Goal: Navigation & Orientation: Find specific page/section

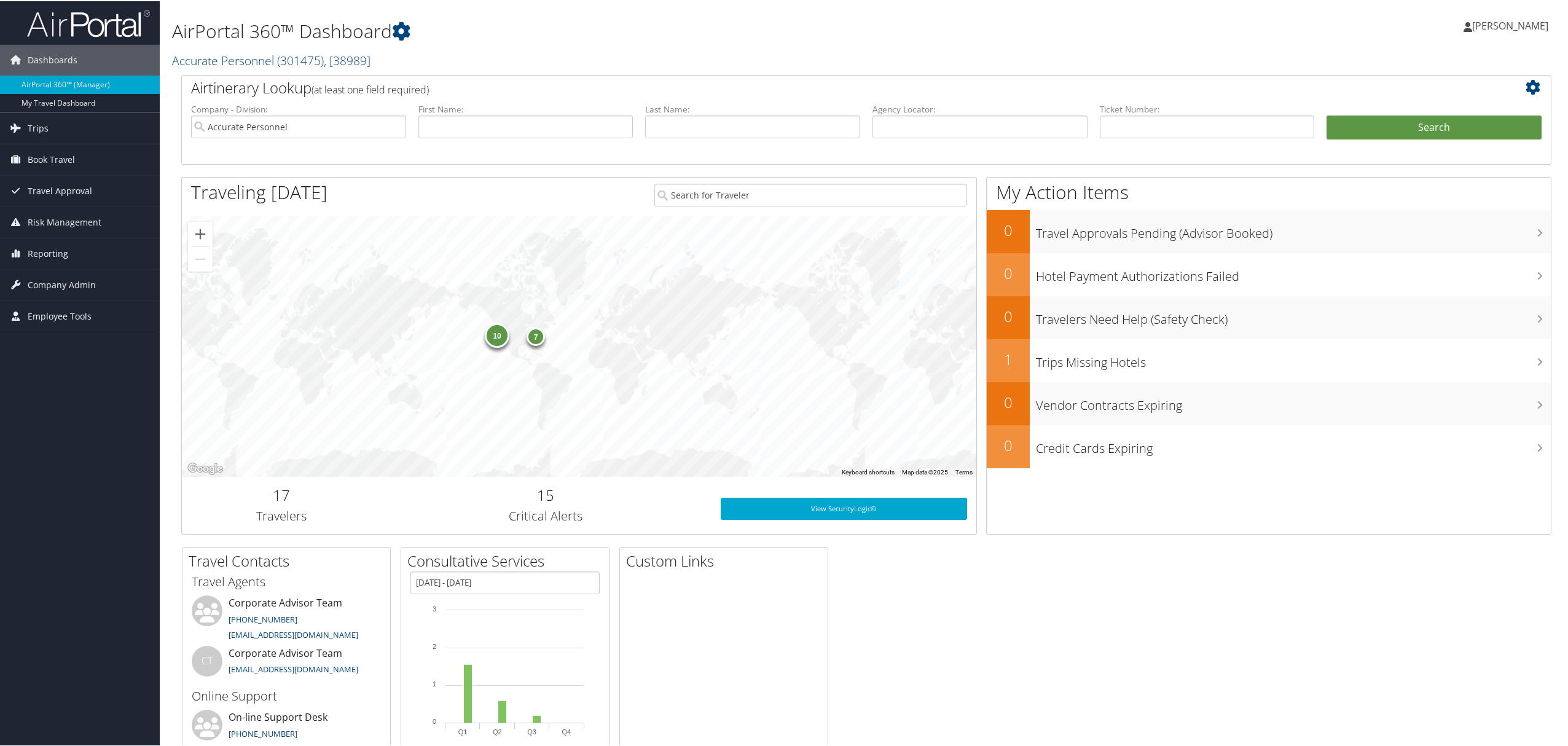
click at [1495, 24] on span "[PERSON_NAME]" at bounding box center [1510, 24] width 76 height 13
click at [1436, 111] on link "View Travel Profile" at bounding box center [1478, 109] width 137 height 21
click at [1511, 23] on span "[PERSON_NAME]" at bounding box center [1510, 24] width 76 height 13
click at [1431, 113] on link "View Travel Profile" at bounding box center [1478, 109] width 137 height 21
click at [45, 180] on span "Travel Approval" at bounding box center [59, 189] width 65 height 30
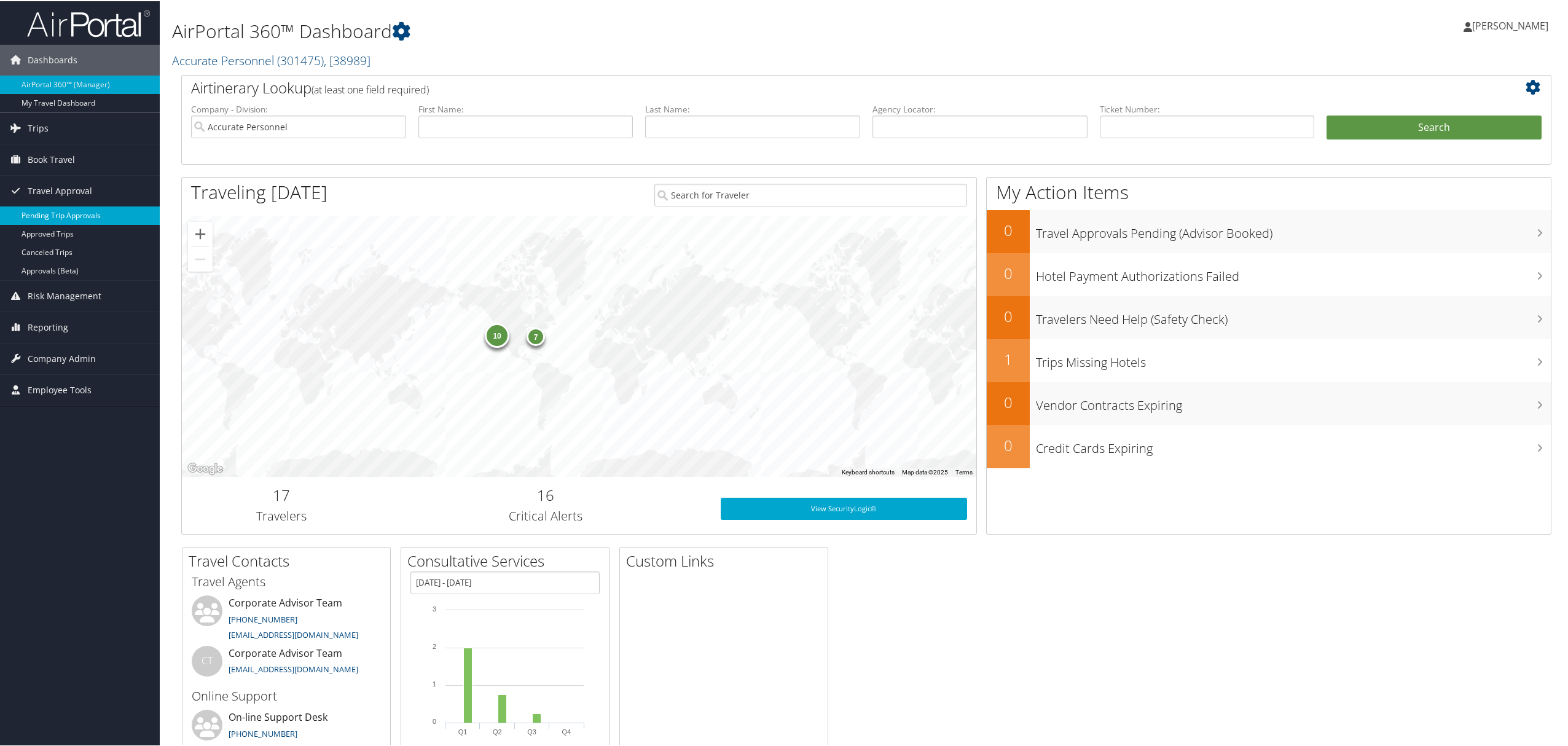
click at [48, 214] on link "Pending Trip Approvals" at bounding box center [79, 214] width 160 height 19
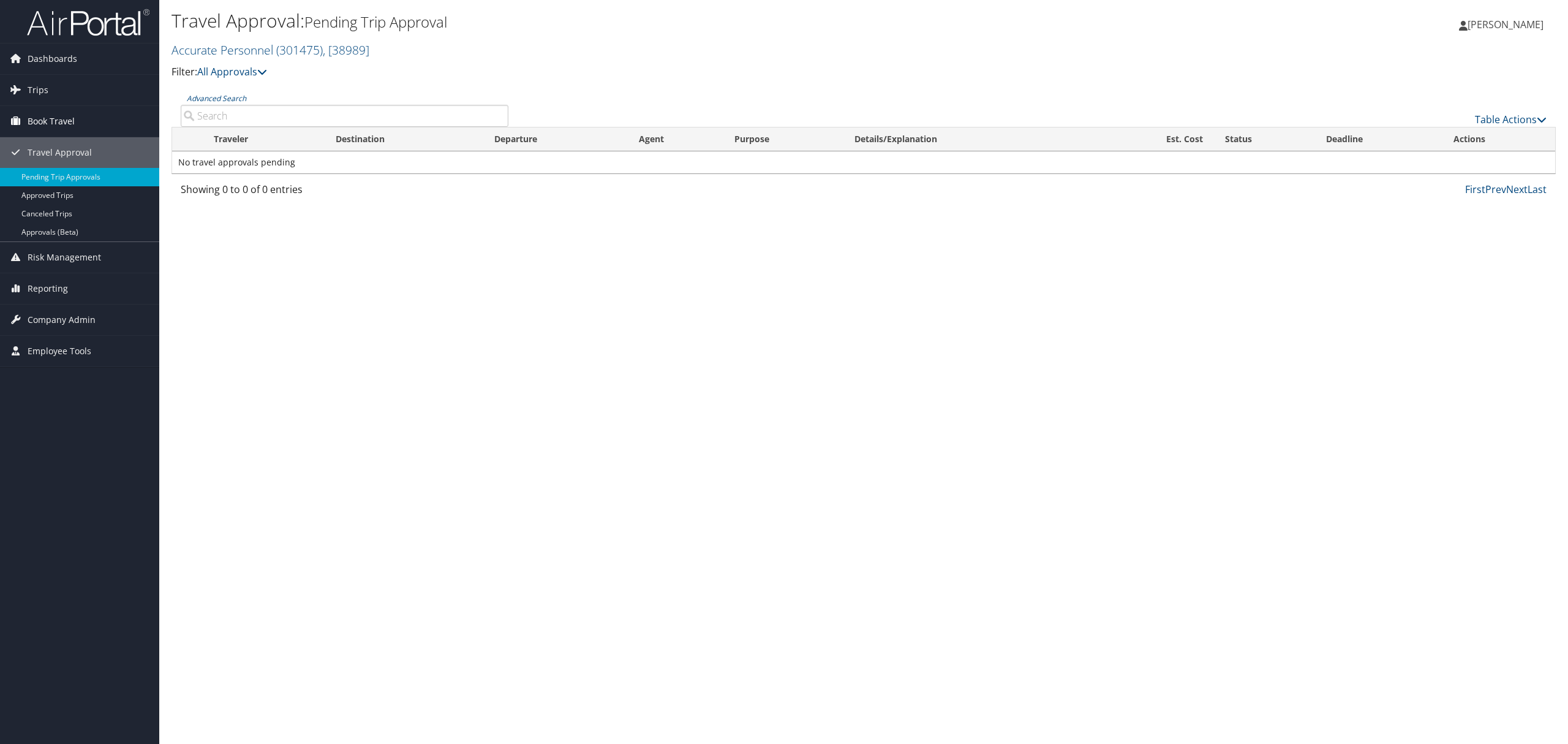
click at [50, 121] on span "Book Travel" at bounding box center [51, 121] width 47 height 30
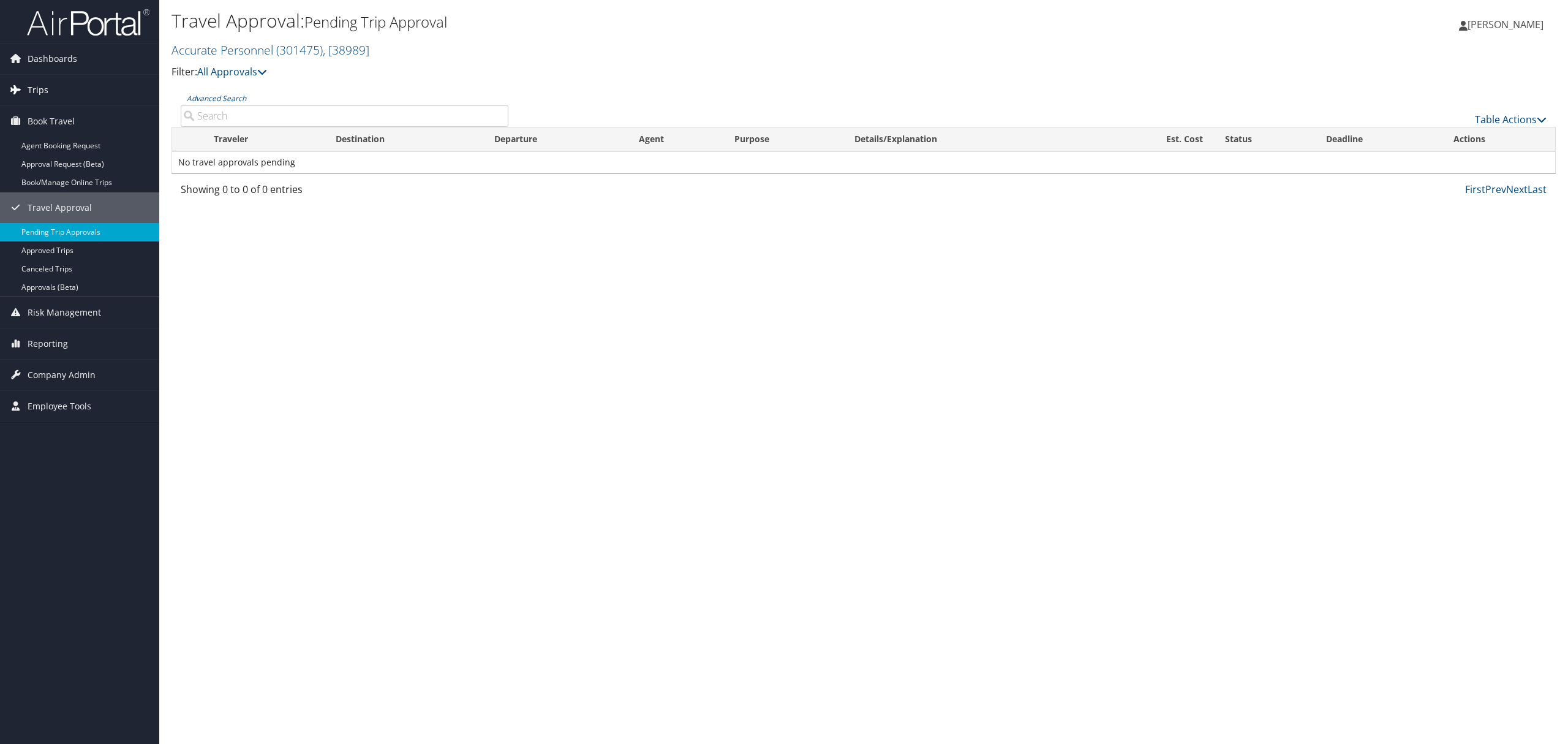
click at [34, 82] on span "Trips" at bounding box center [38, 90] width 21 height 30
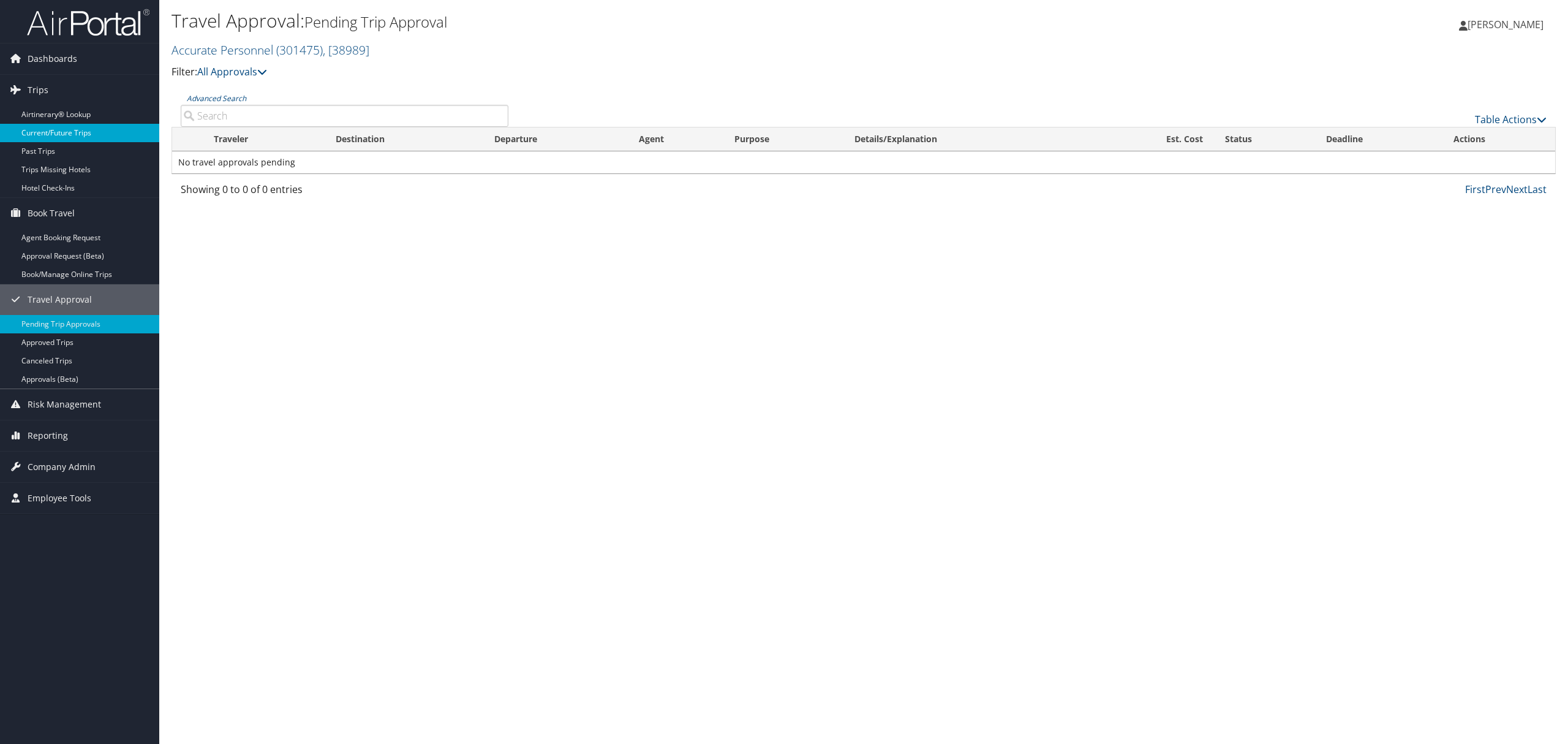
click at [41, 131] on link "Current/Future Trips" at bounding box center [79, 133] width 159 height 19
